Goal: Information Seeking & Learning: Learn about a topic

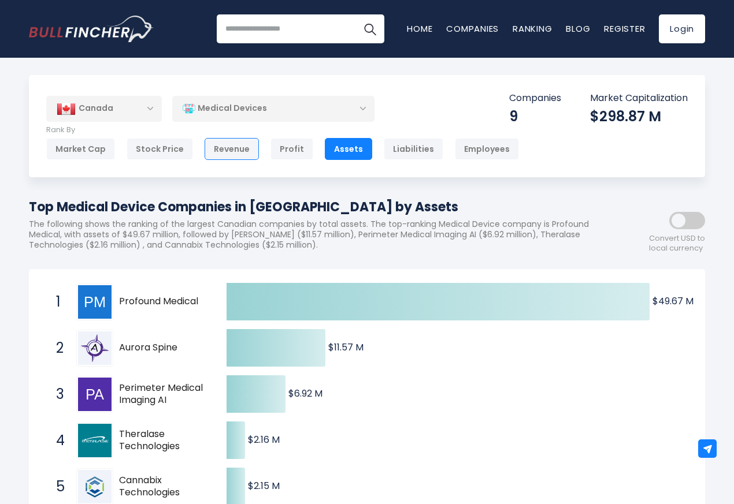
click at [222, 150] on div "Revenue" at bounding box center [232, 149] width 54 height 22
